Goal: Check status: Check status

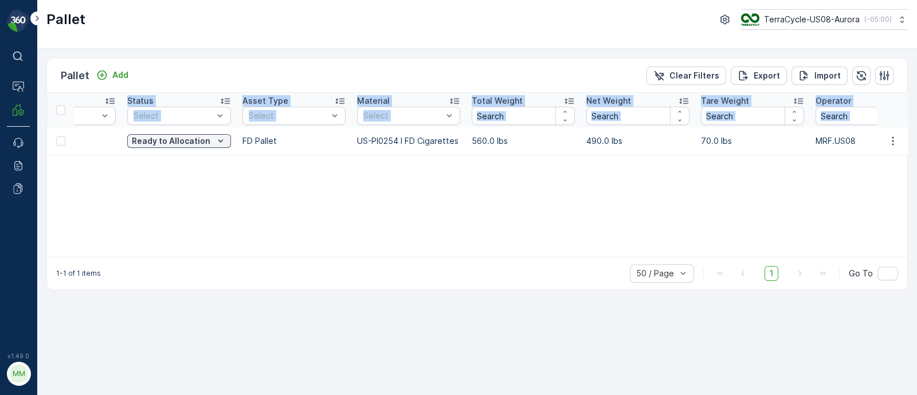
scroll to position [0, 262]
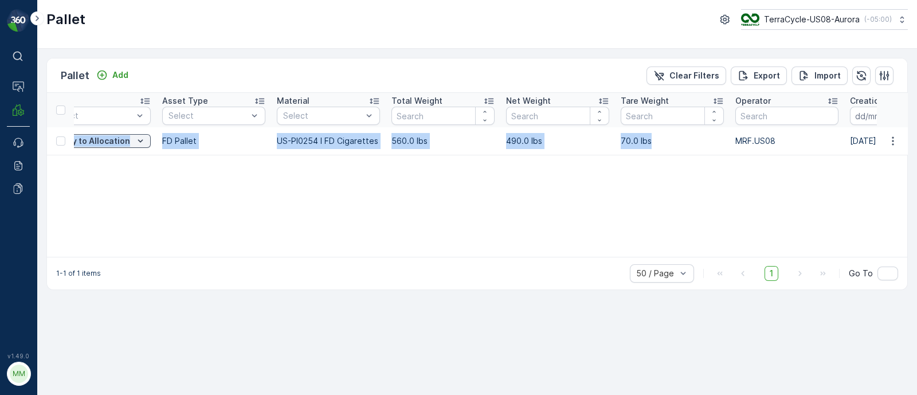
drag, startPoint x: 72, startPoint y: 137, endPoint x: 658, endPoint y: 150, distance: 586.3
click at [658, 150] on tr "FD, SC7394, [DATE], #1 Incoming Ready to Allocation FD Pallet US-PI0254 I FD Ci…" at bounding box center [793, 141] width 2016 height 28
copy tr "FD, SC7394, [DATE], #1 Incoming Ready to Allocation FD Pallet US-PI0254 I FD Ci…"
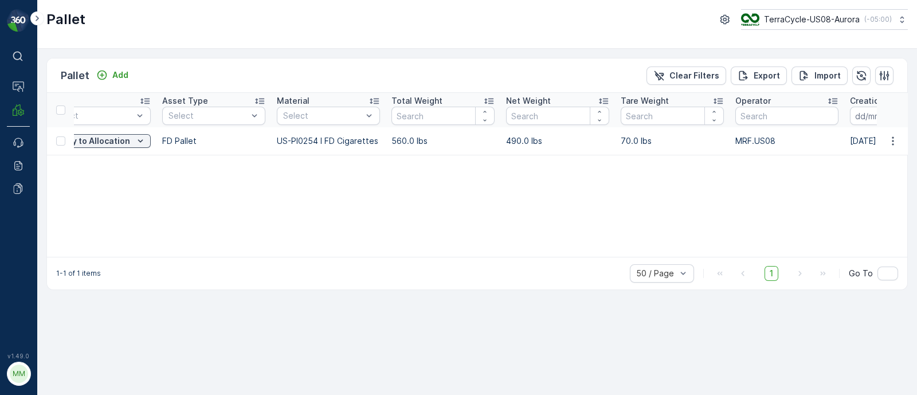
click at [125, 175] on div "Name SC7394 Type Select Status Select Asset Type Select Material Select Total W…" at bounding box center [477, 175] width 860 height 164
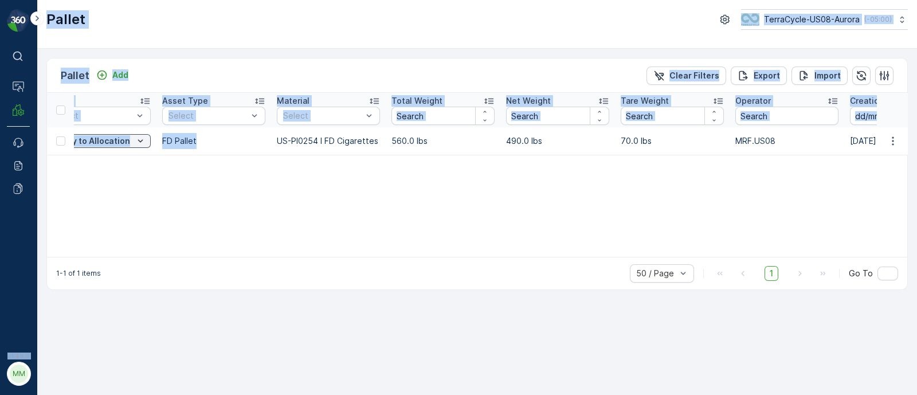
scroll to position [0, 0]
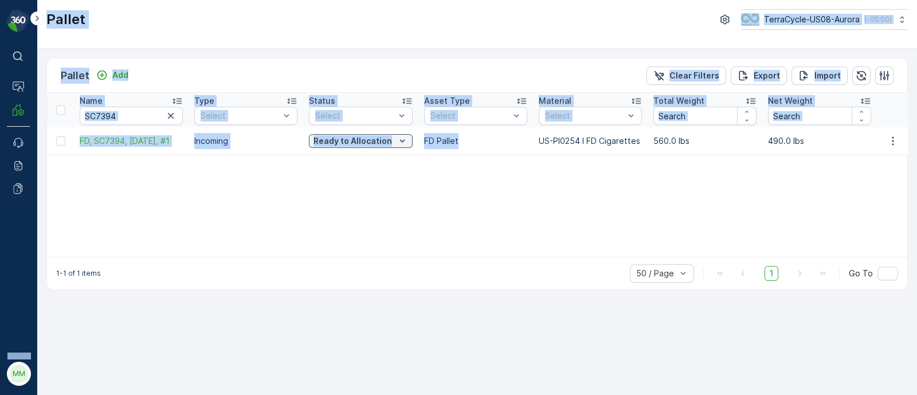
drag, startPoint x: 219, startPoint y: 139, endPoint x: 0, endPoint y: 136, distance: 218.9
click at [0, 136] on div "⌘B Operations MRF Events Reports Documents v 1.49.0 MM MRF.US08 Pallet TerraCyc…" at bounding box center [458, 197] width 917 height 395
click at [115, 113] on input "SC7394" at bounding box center [131, 116] width 103 height 18
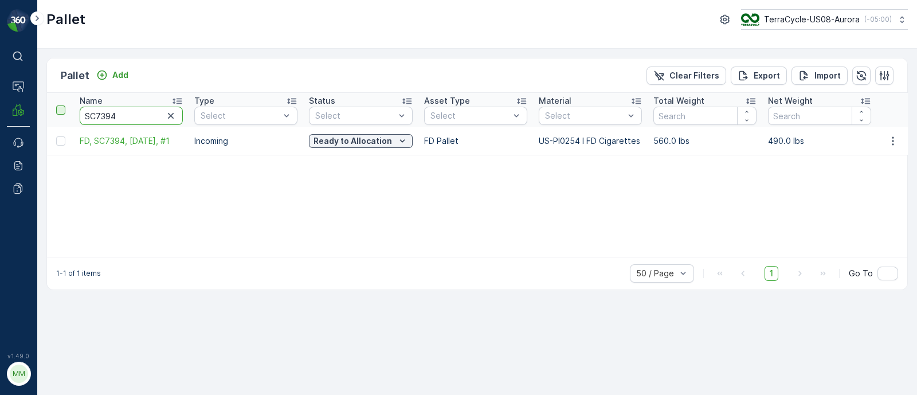
drag, startPoint x: 131, startPoint y: 113, endPoint x: 65, endPoint y: 106, distance: 66.8
paste input "27"
type input "SC7327"
